Goal: Transaction & Acquisition: Purchase product/service

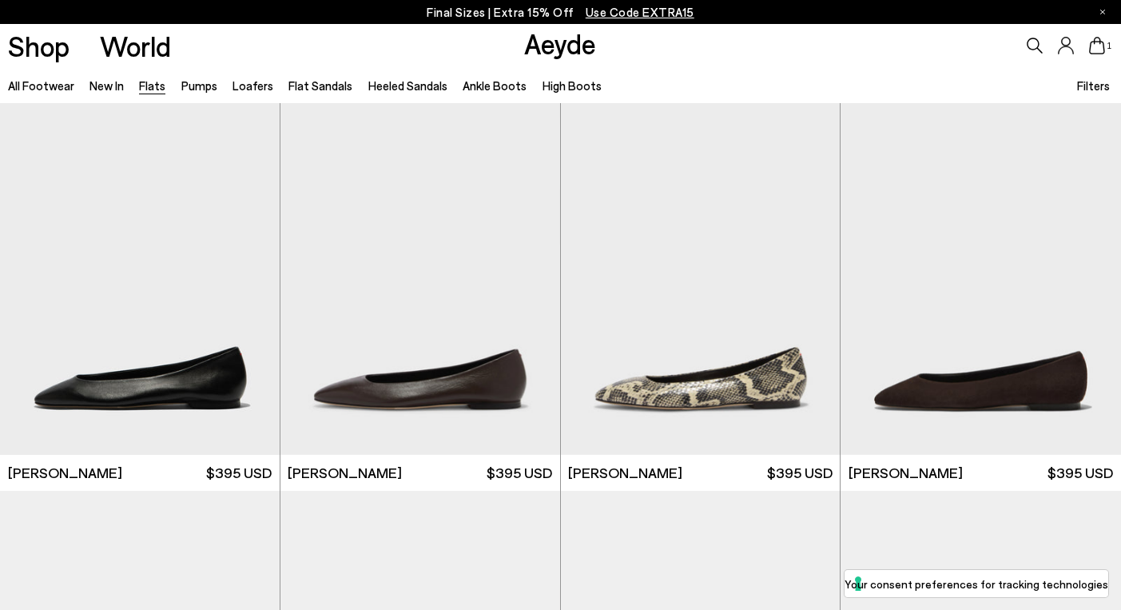
click at [1098, 83] on span "Filters" at bounding box center [1093, 85] width 33 height 14
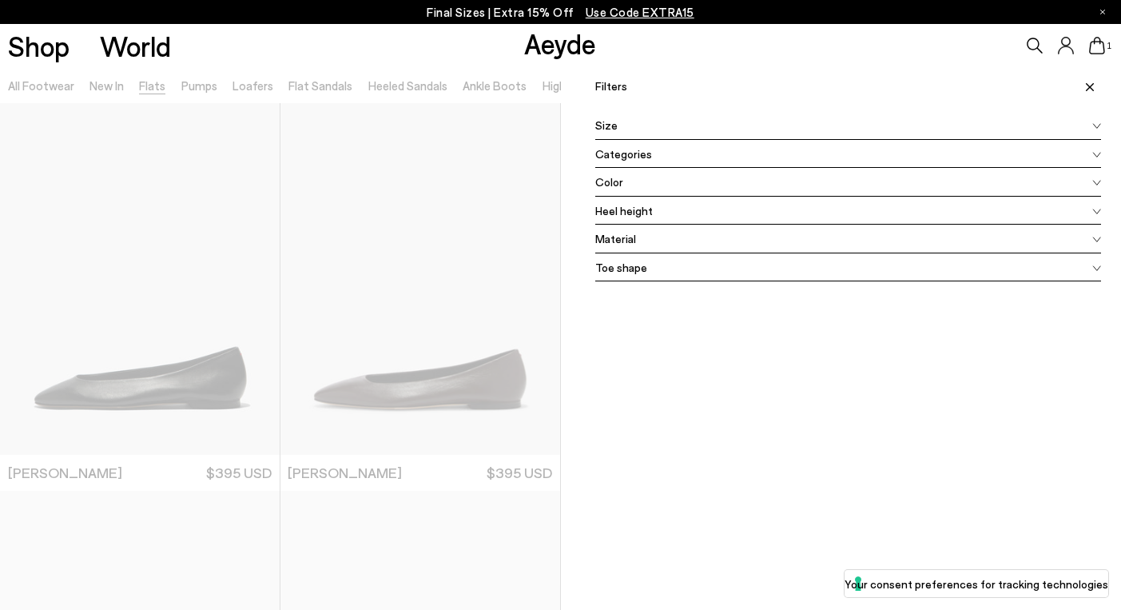
click at [713, 129] on div "Size" at bounding box center [848, 125] width 507 height 29
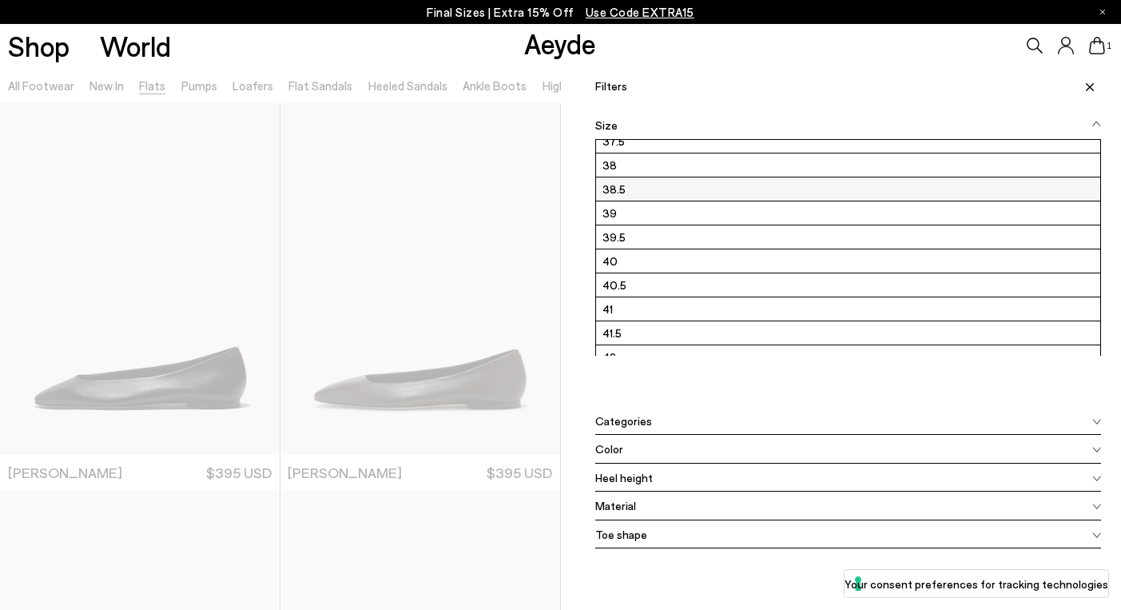
scroll to position [109, 0]
click at [652, 255] on label "40" at bounding box center [848, 258] width 505 height 23
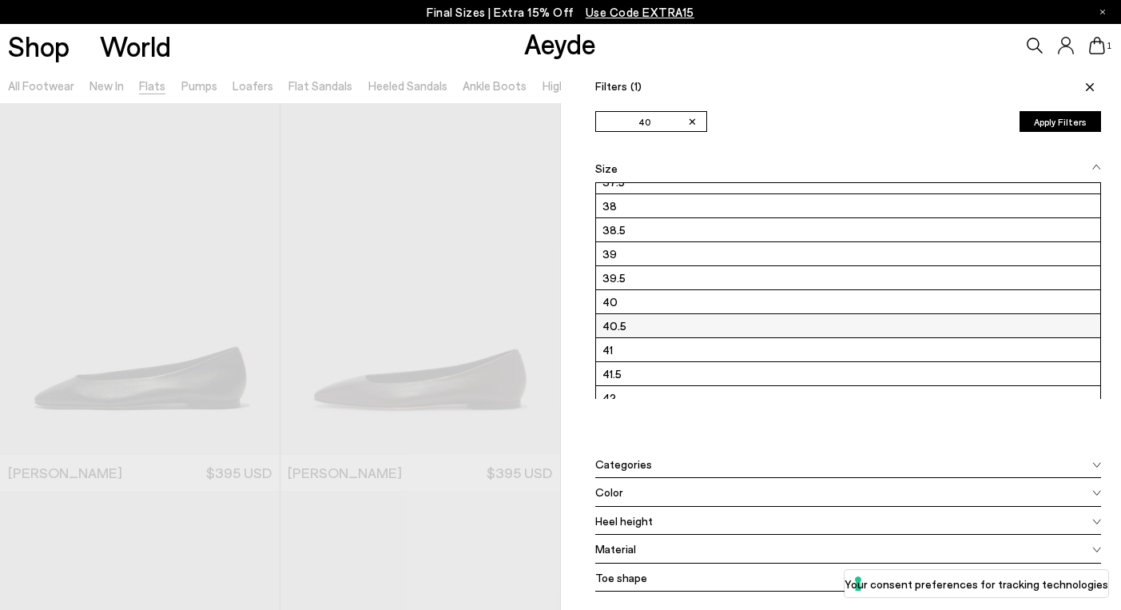
click at [636, 328] on label "40.5" at bounding box center [848, 325] width 505 height 23
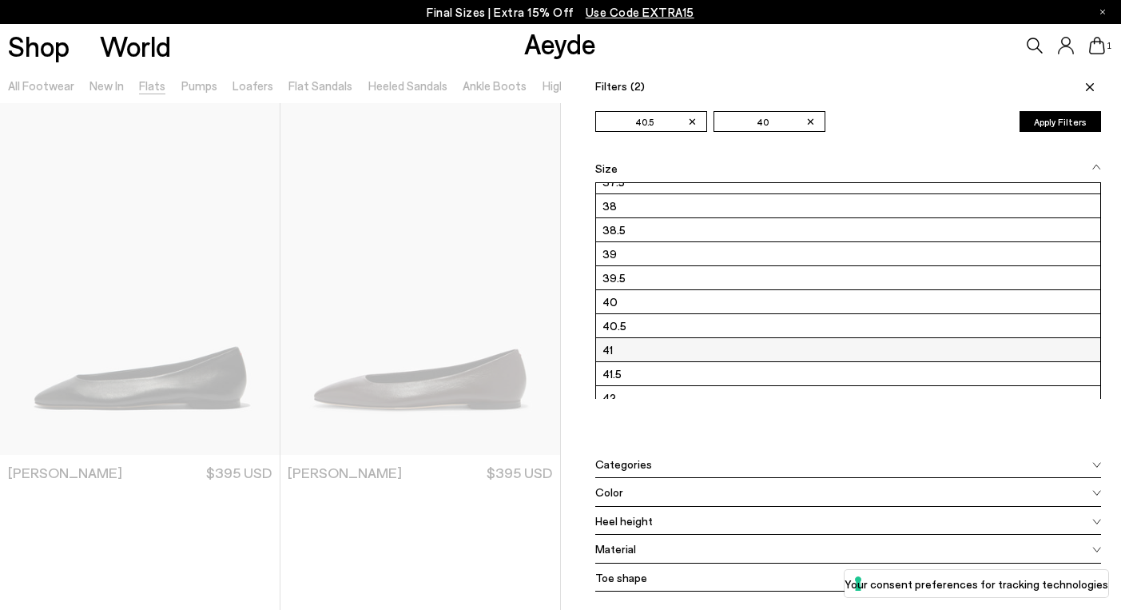
click at [631, 355] on label "41" at bounding box center [848, 349] width 505 height 23
click at [1047, 121] on button "Apply Filters" at bounding box center [1060, 121] width 81 height 21
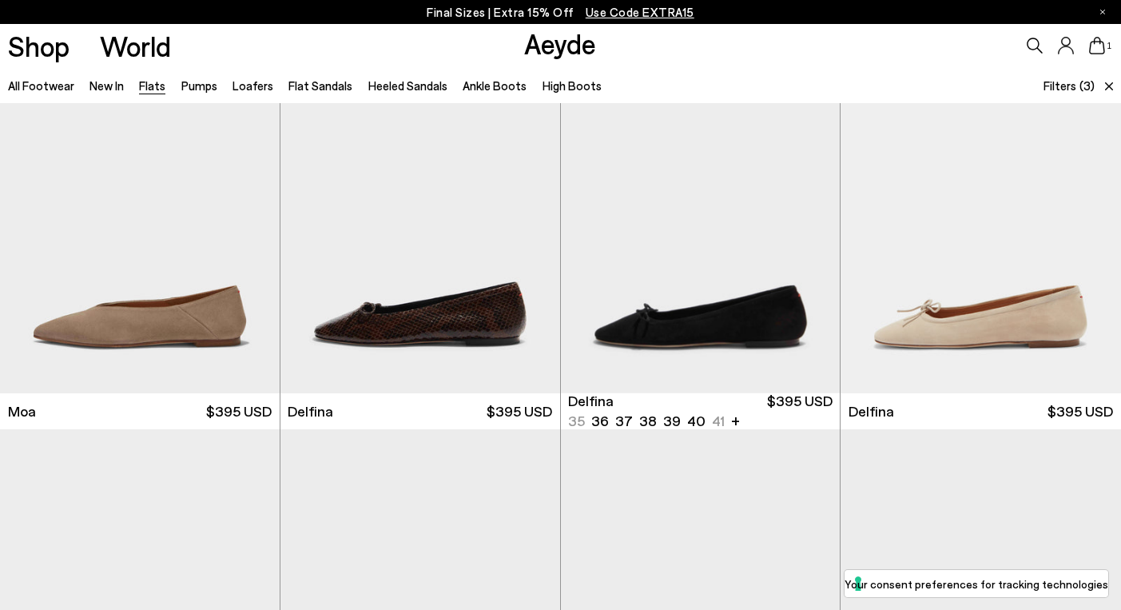
scroll to position [2782, 0]
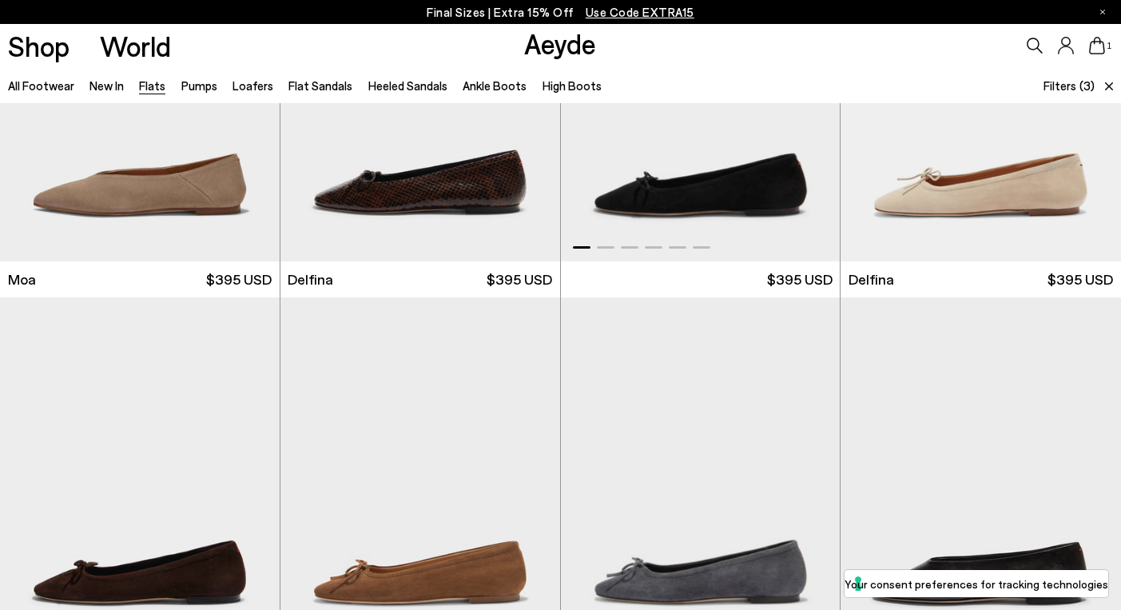
scroll to position [3091, 0]
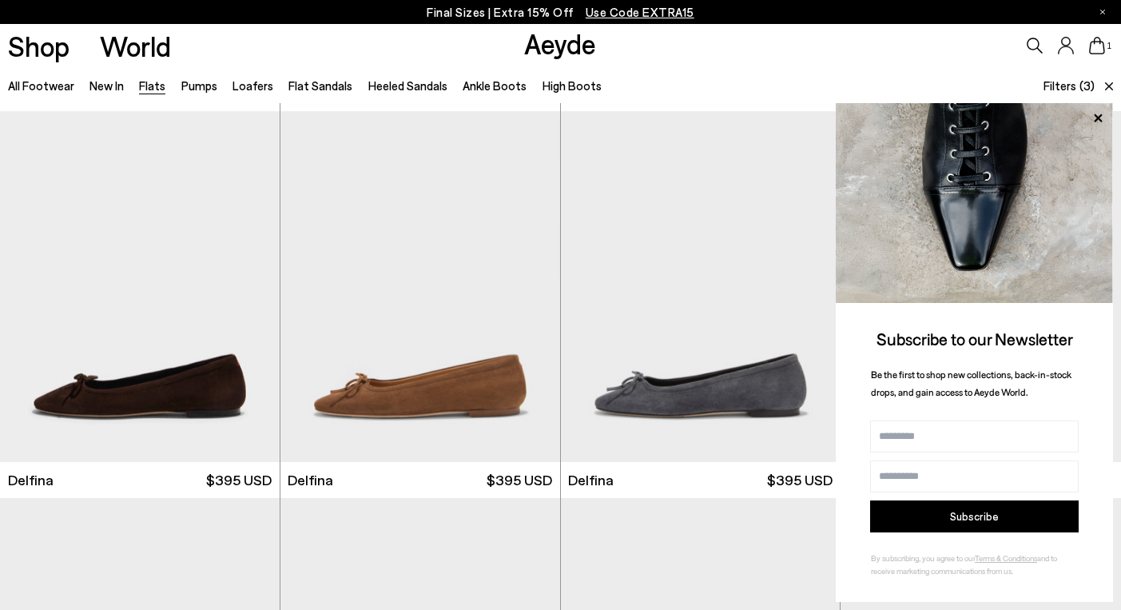
click at [1110, 89] on icon at bounding box center [1109, 86] width 8 height 8
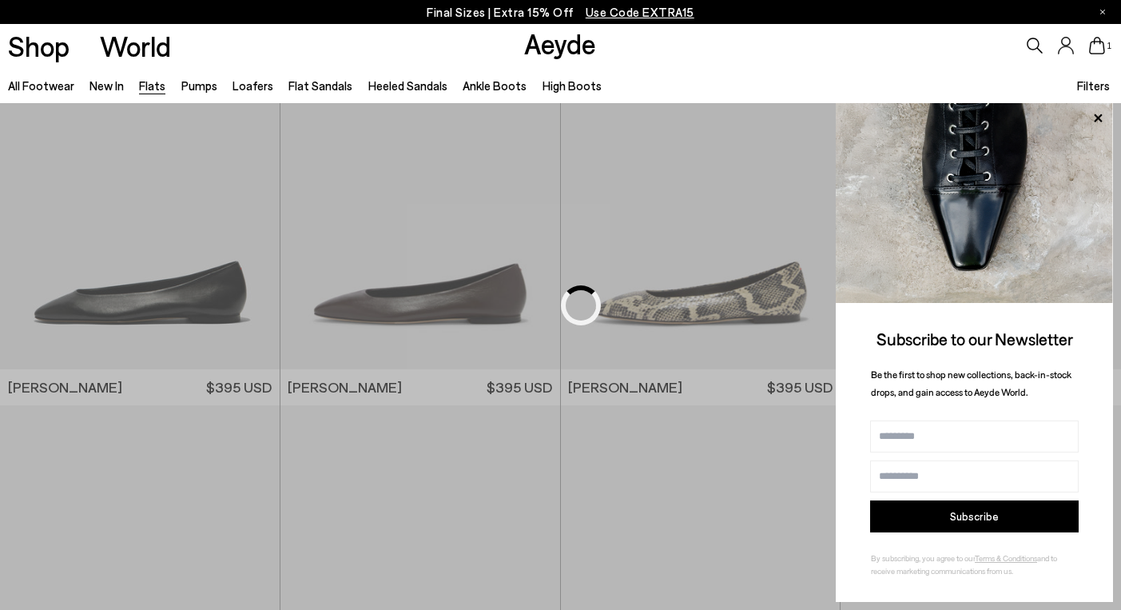
scroll to position [164, 0]
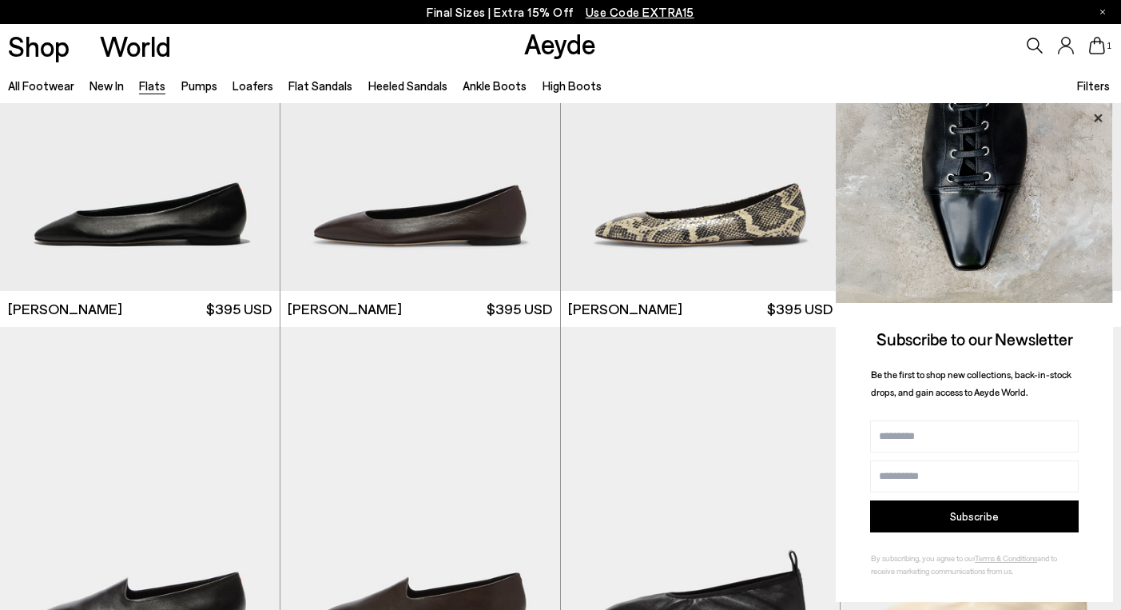
click at [1099, 116] on icon at bounding box center [1098, 117] width 8 height 8
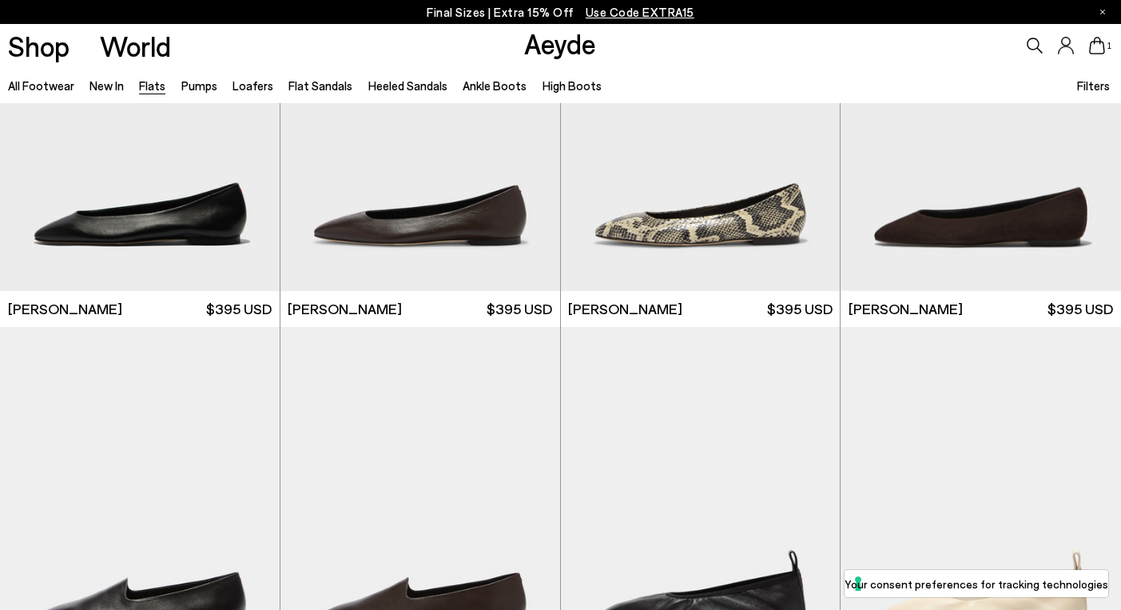
click at [1093, 87] on span "Filters" at bounding box center [1093, 85] width 33 height 14
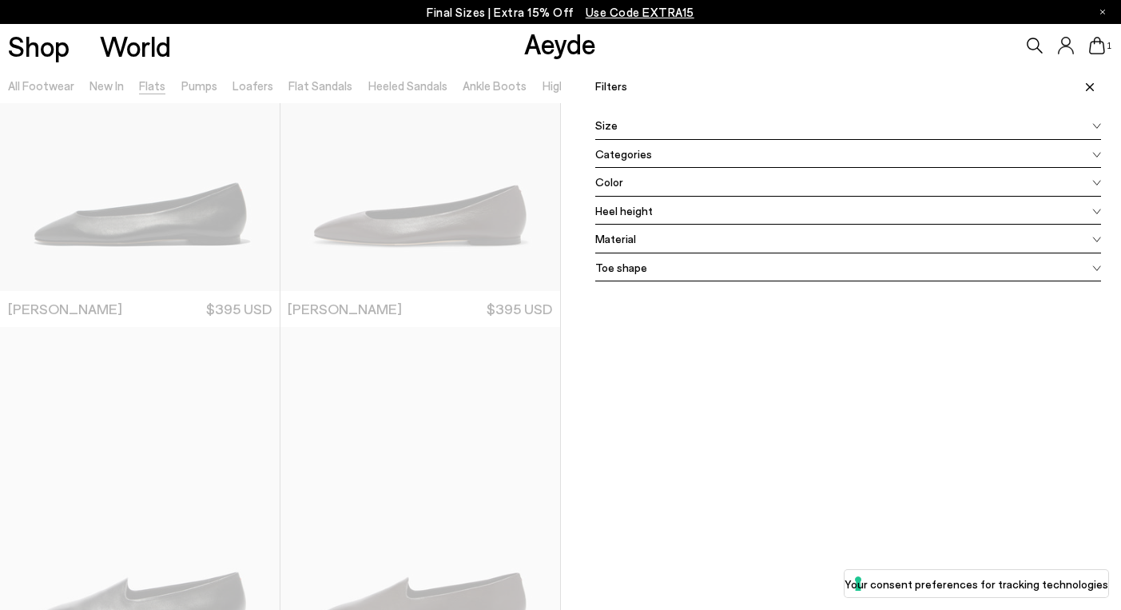
click at [806, 123] on div "Size" at bounding box center [848, 125] width 507 height 29
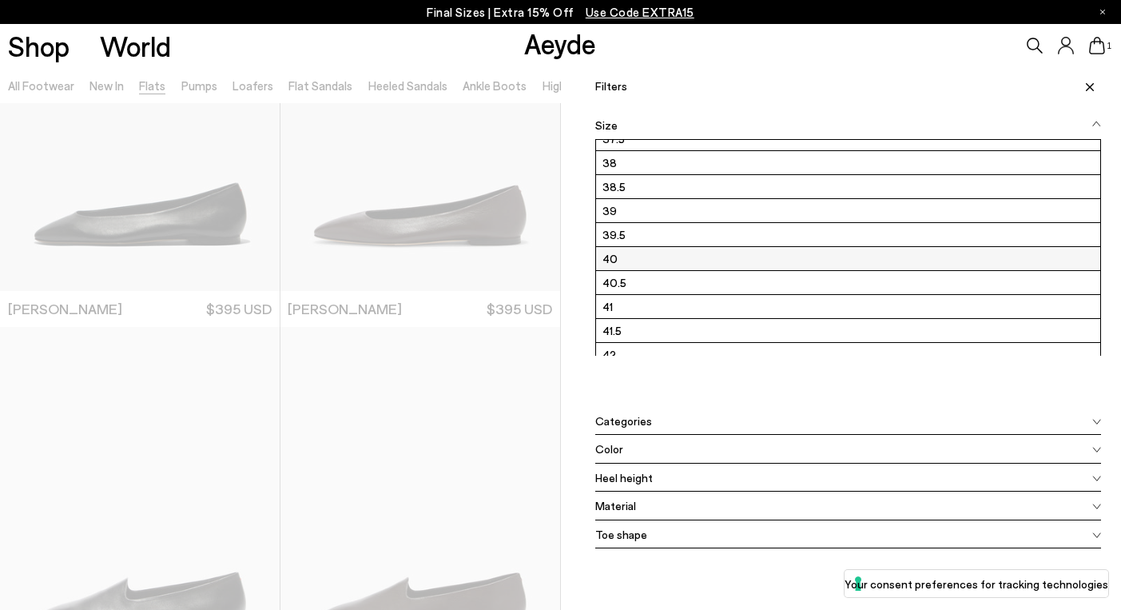
click at [647, 266] on label "40" at bounding box center [848, 258] width 505 height 23
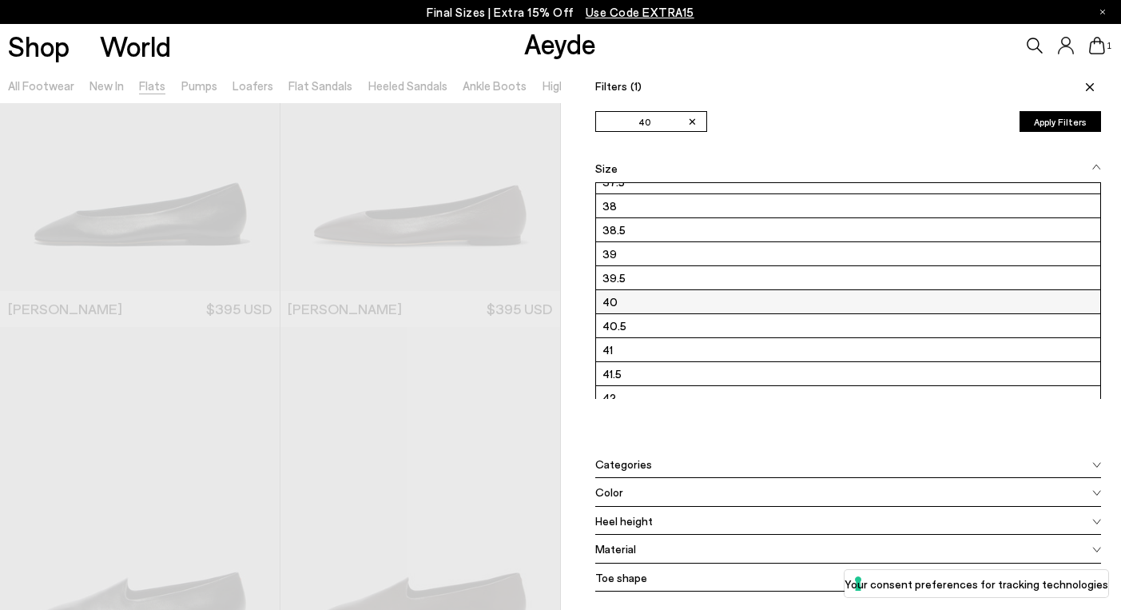
scroll to position [0, 0]
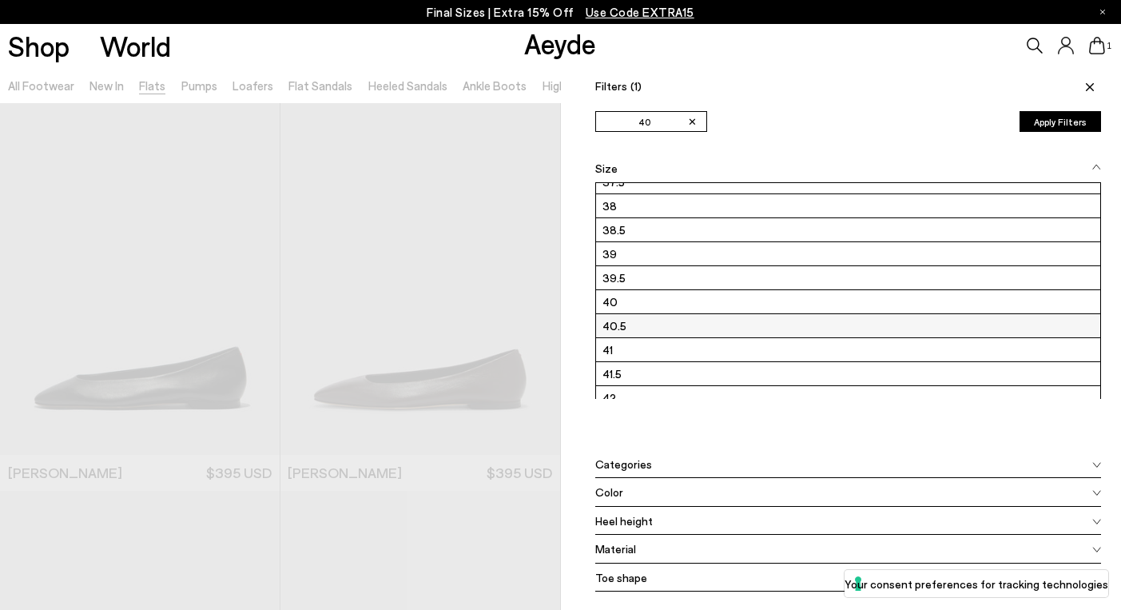
click at [638, 325] on label "40.5" at bounding box center [848, 325] width 505 height 23
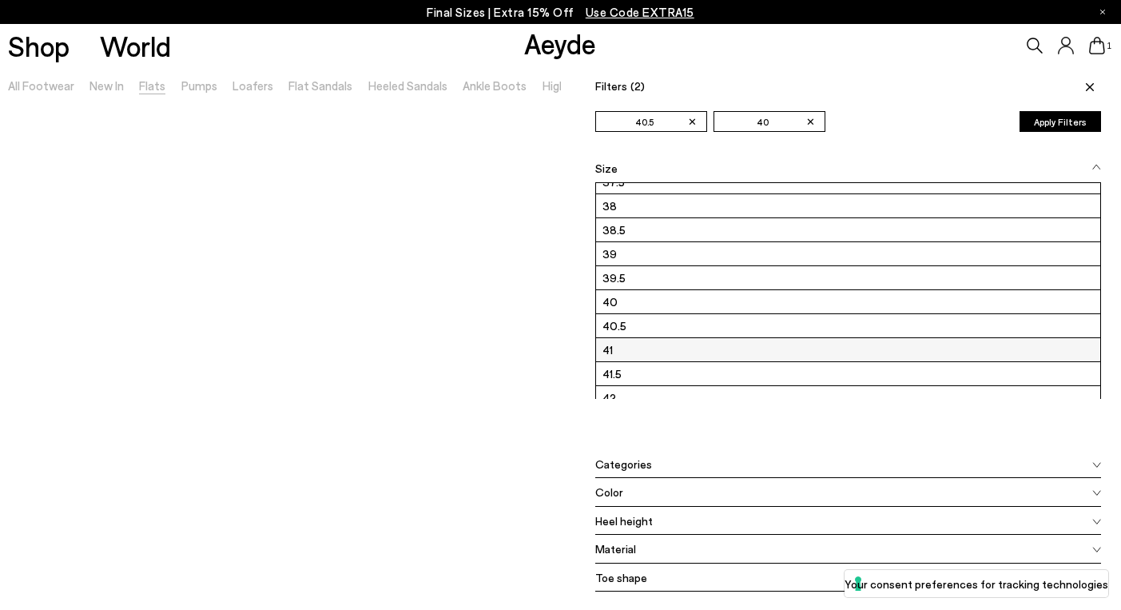
click at [631, 351] on label "41" at bounding box center [848, 349] width 505 height 23
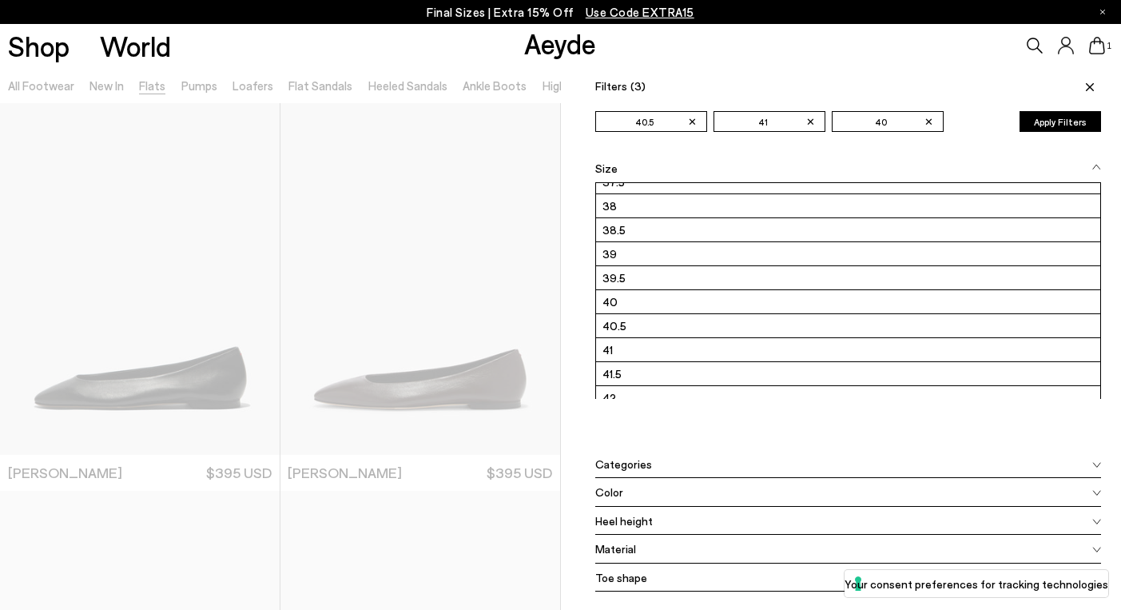
click at [1071, 129] on button "Apply Filters" at bounding box center [1060, 121] width 81 height 21
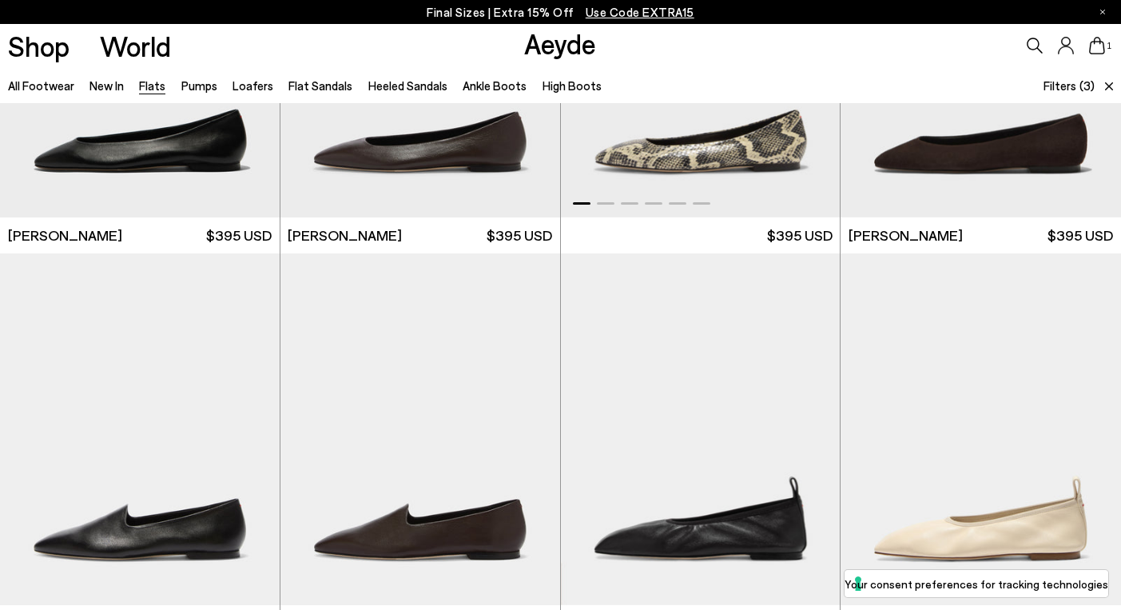
scroll to position [355, 0]
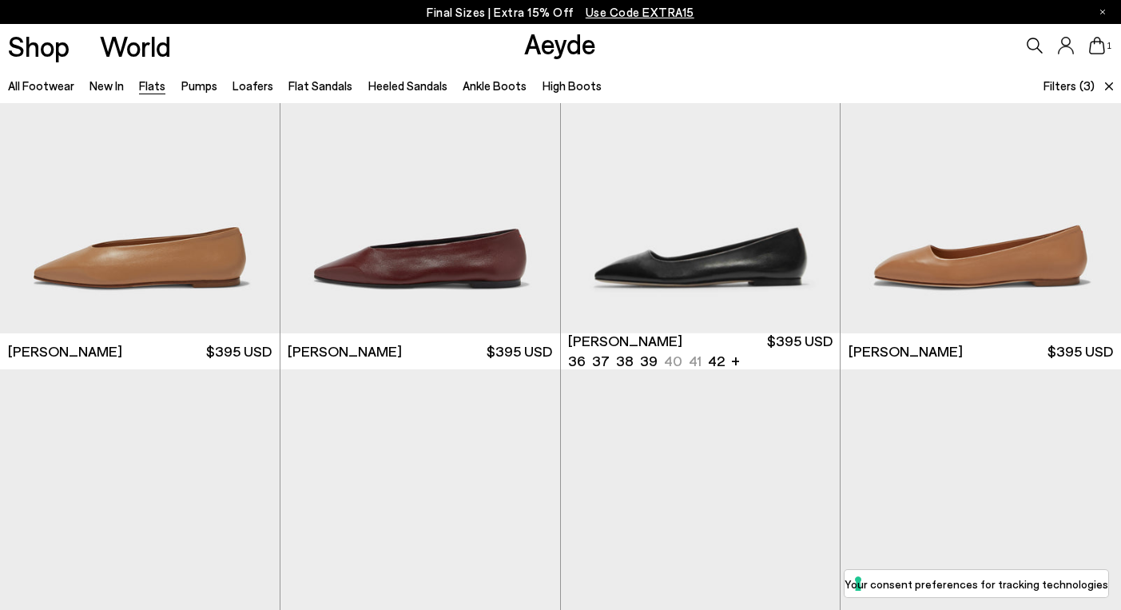
scroll to position [5183, 0]
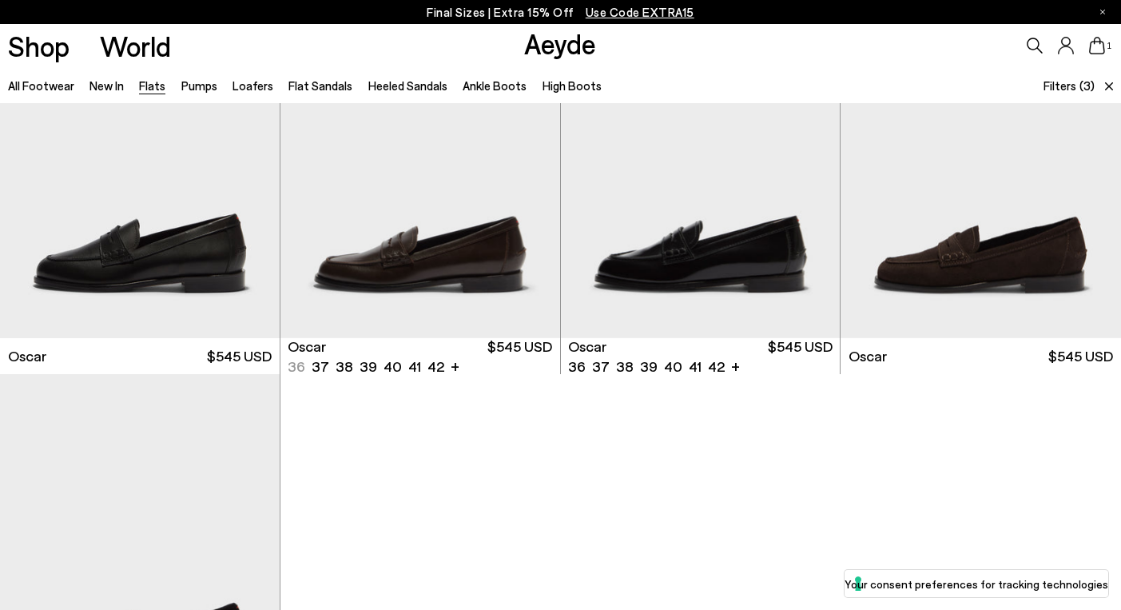
scroll to position [7864, 0]
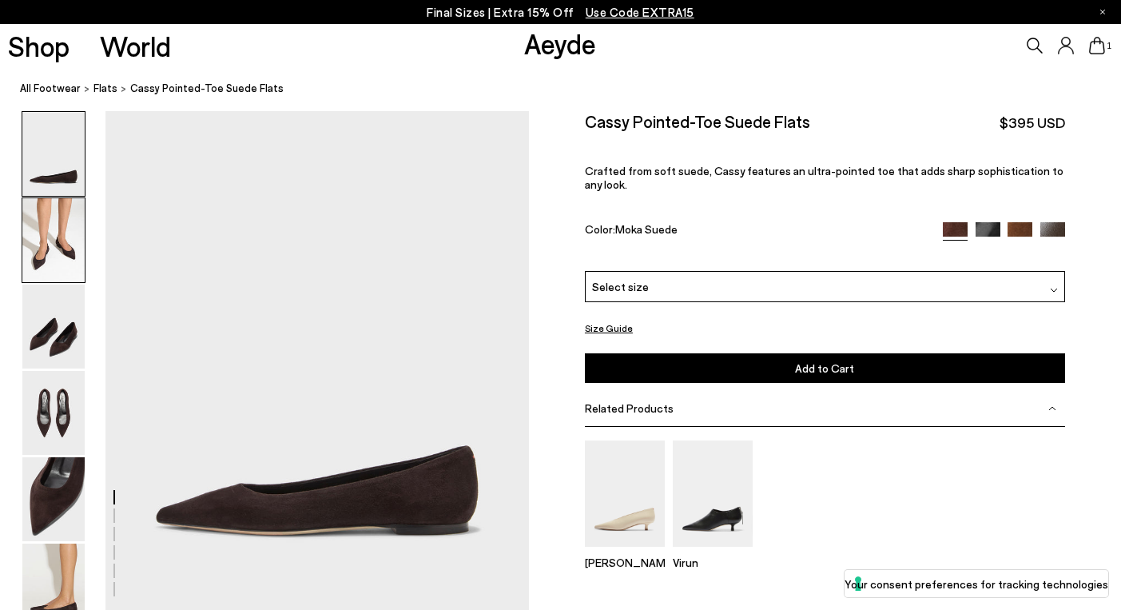
click at [66, 234] on img at bounding box center [53, 240] width 62 height 84
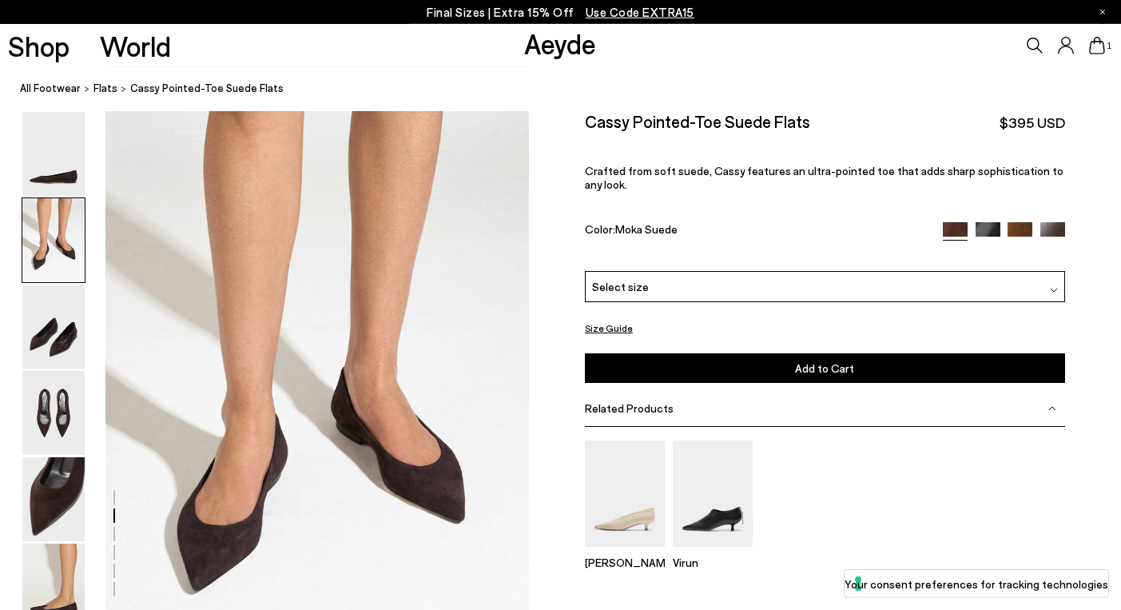
scroll to position [502, 0]
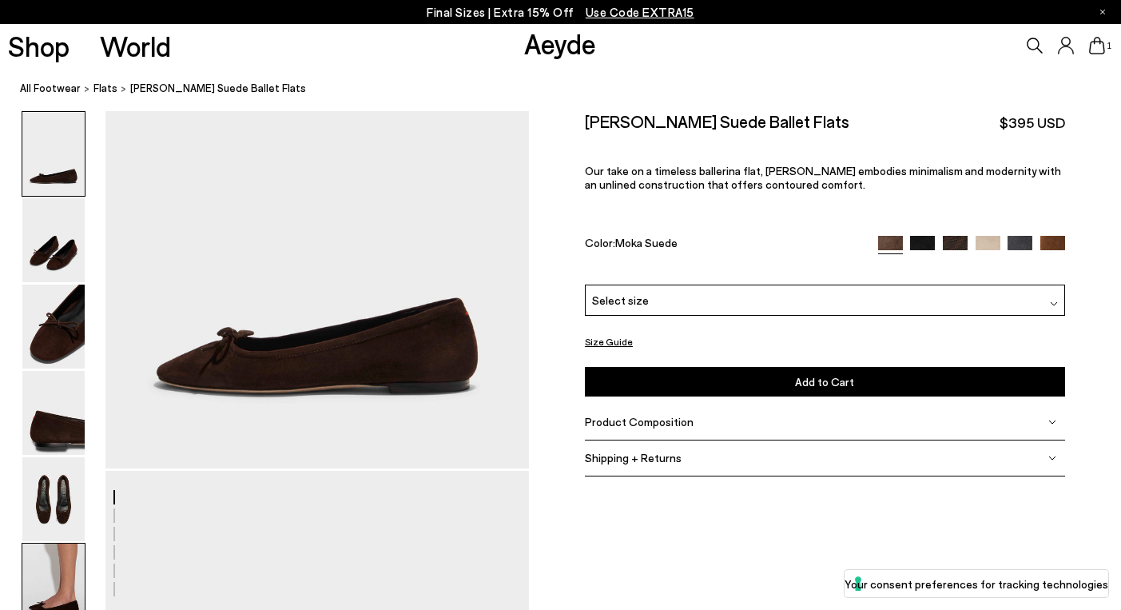
click at [43, 563] on img at bounding box center [53, 585] width 62 height 84
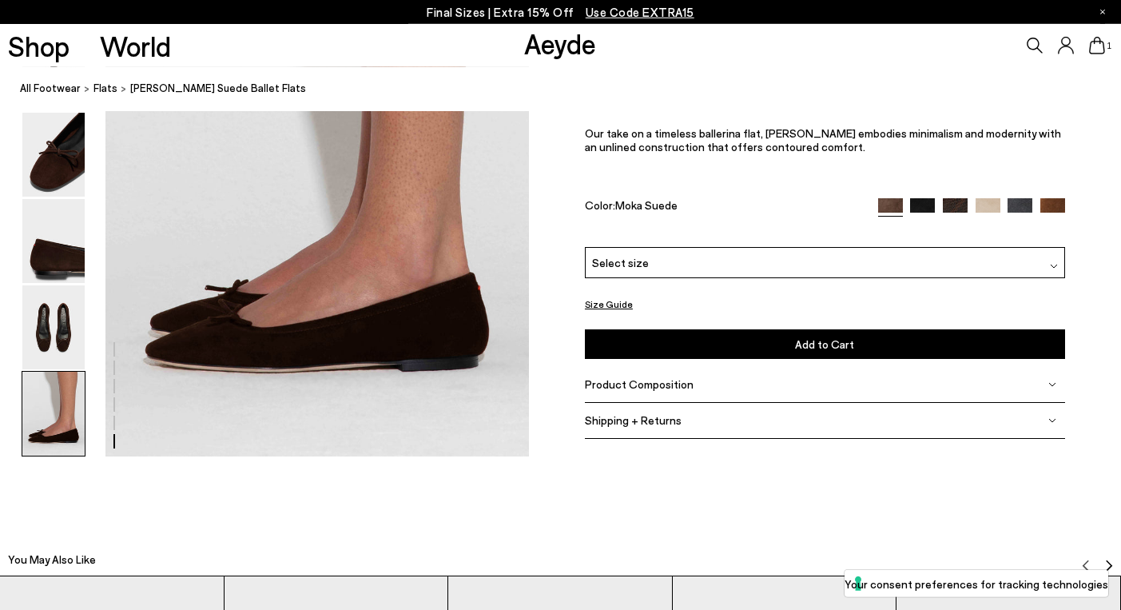
scroll to position [2989, 0]
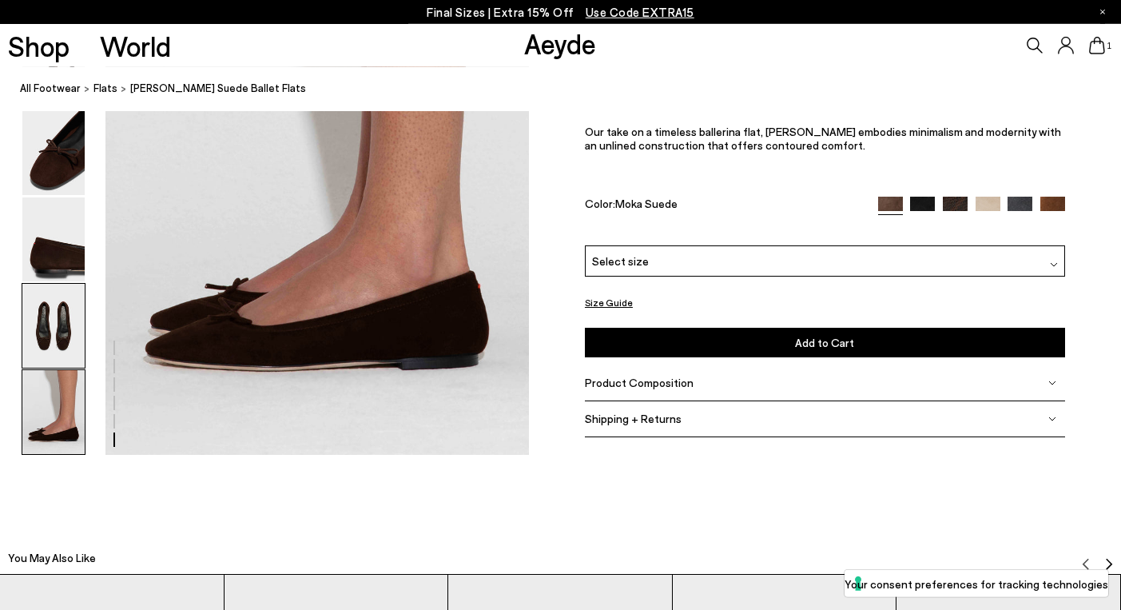
click at [57, 308] on img at bounding box center [53, 326] width 62 height 84
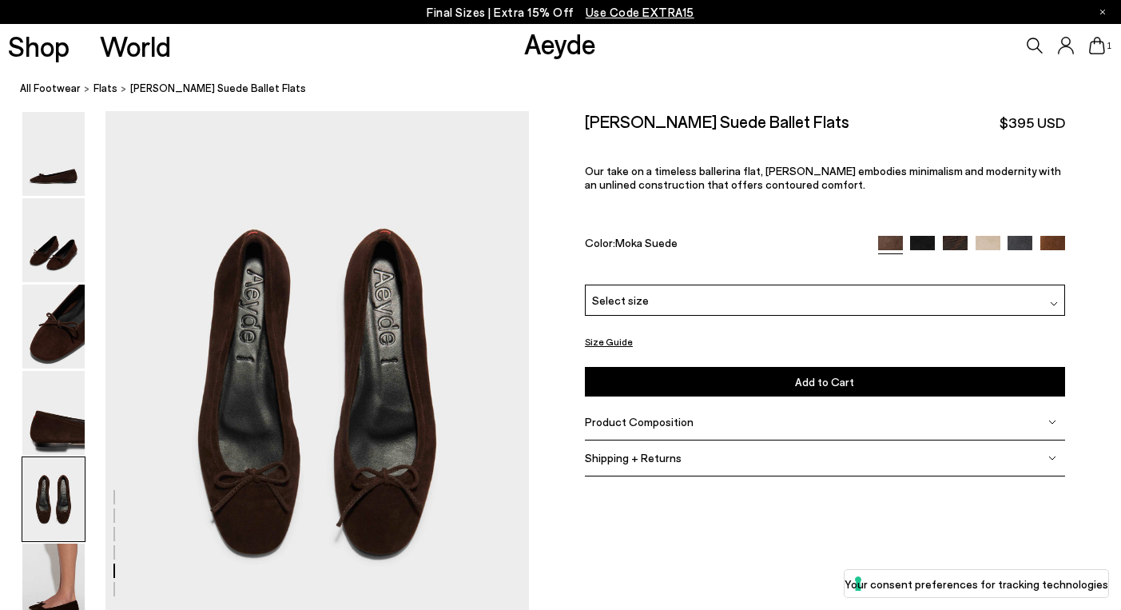
scroll to position [2202, 0]
